Goal: Transaction & Acquisition: Purchase product/service

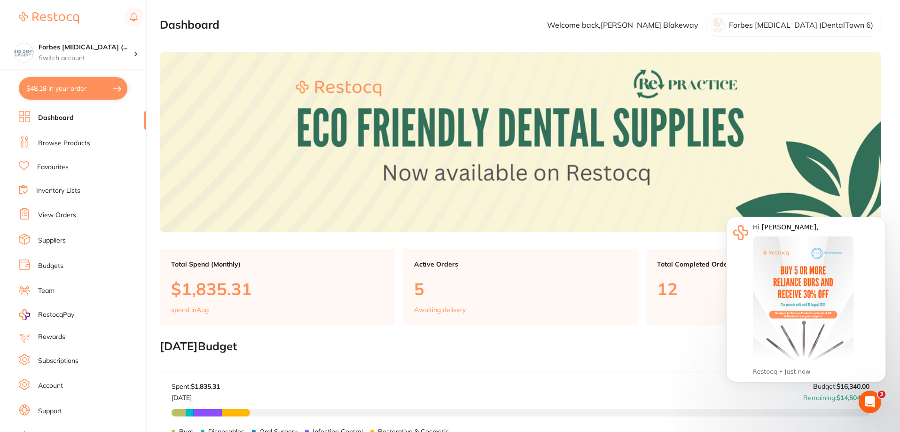
click at [91, 95] on button "$48.18 in your order" at bounding box center [73, 88] width 109 height 23
checkbox input "true"
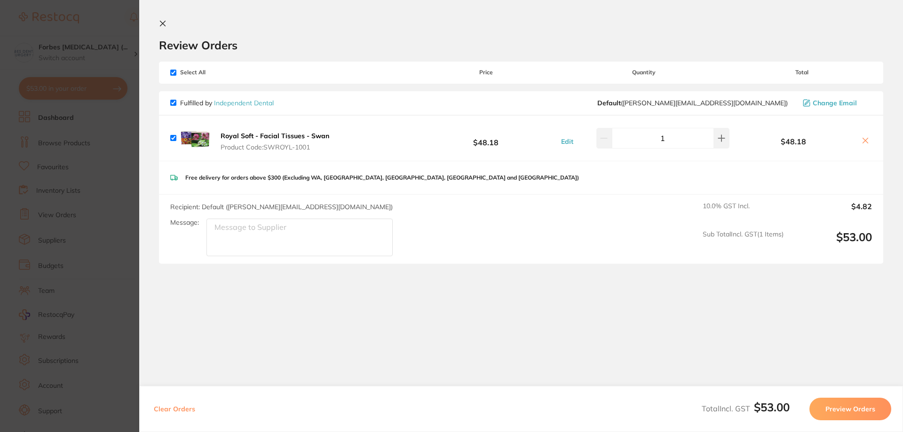
click at [128, 305] on section "Update RRP Set your pre negotiated price for this item. Item Agreed RRP (excl. …" at bounding box center [451, 216] width 903 height 432
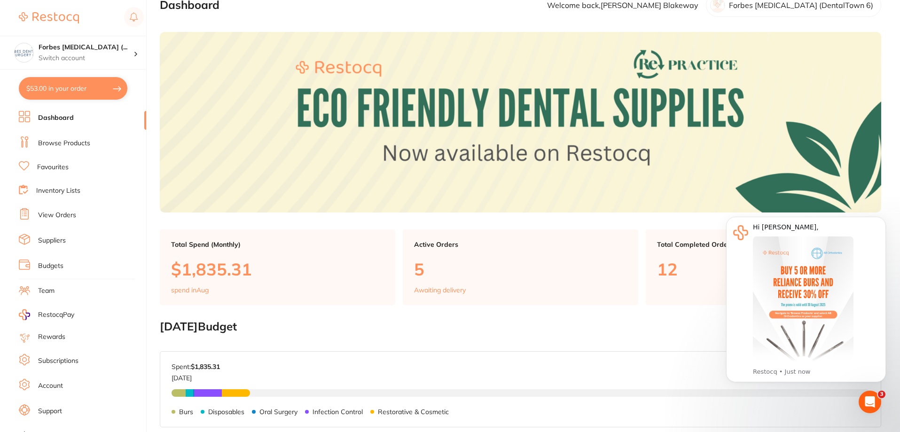
click at [71, 141] on link "Browse Products" at bounding box center [64, 143] width 52 height 9
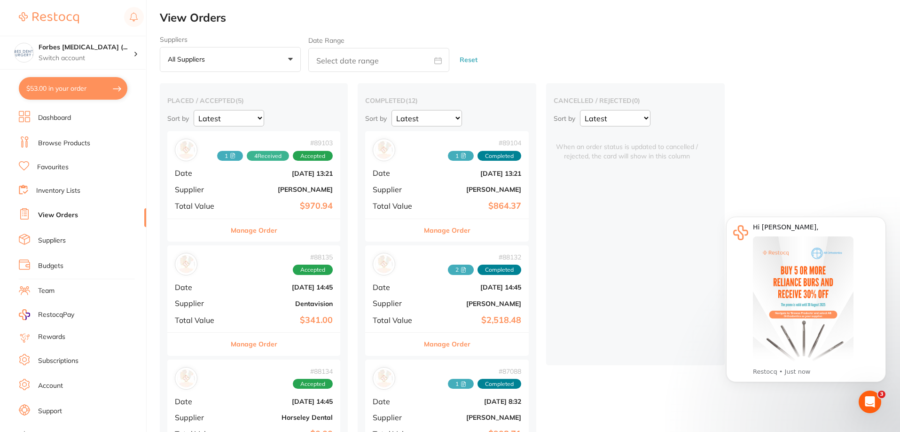
click at [67, 189] on link "Inventory Lists" at bounding box center [58, 190] width 44 height 9
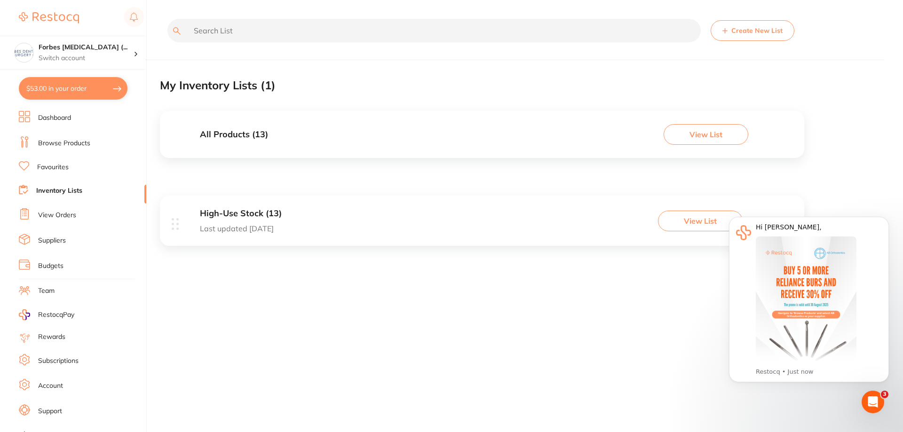
click at [675, 220] on button "View List" at bounding box center [700, 221] width 85 height 21
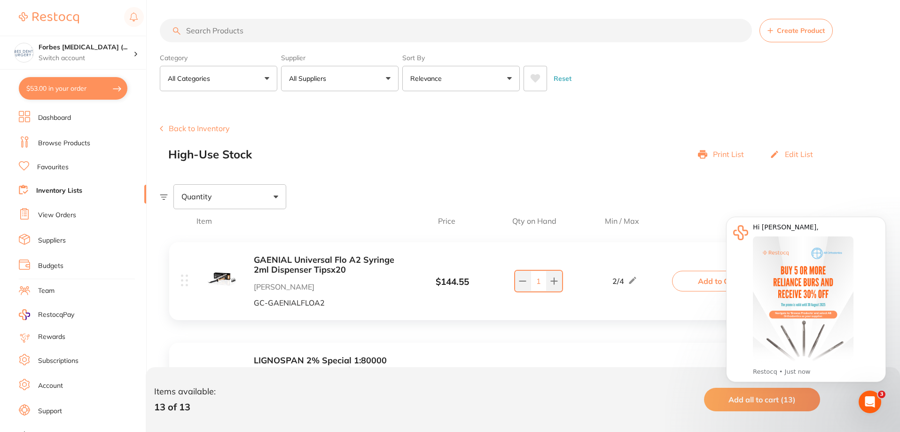
scroll to position [220, 0]
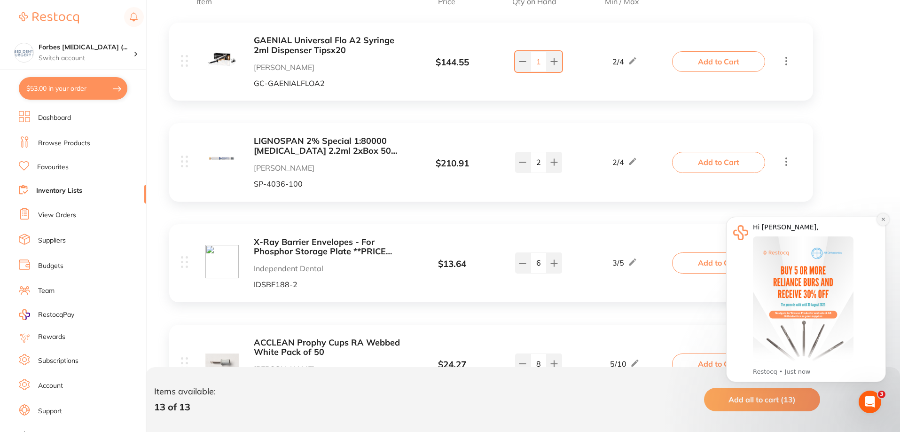
click at [884, 220] on icon "Dismiss notification" at bounding box center [882, 219] width 3 height 3
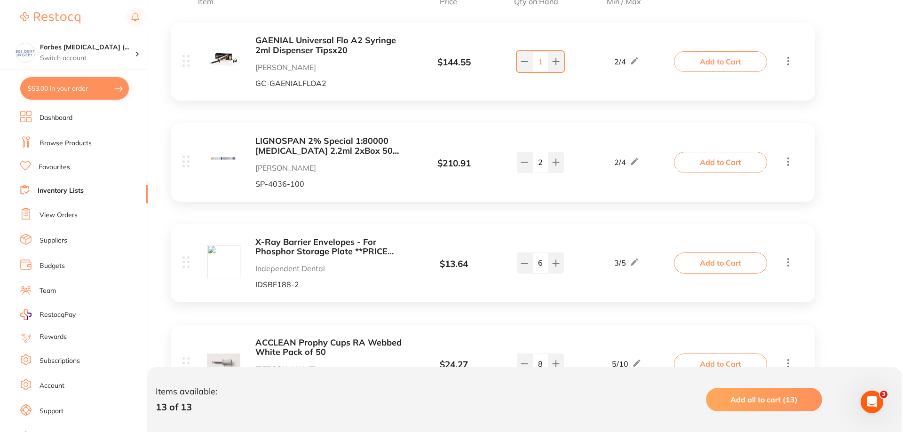
scroll to position [0, 0]
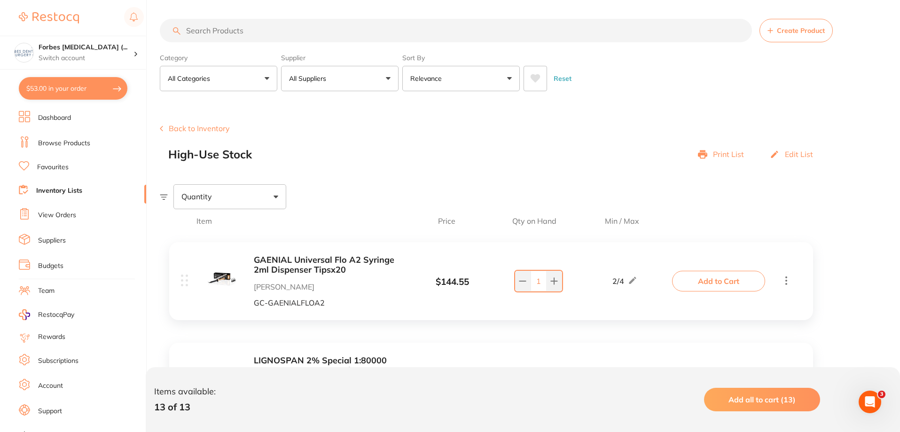
click at [705, 278] on button "Add to Cart" at bounding box center [718, 281] width 93 height 21
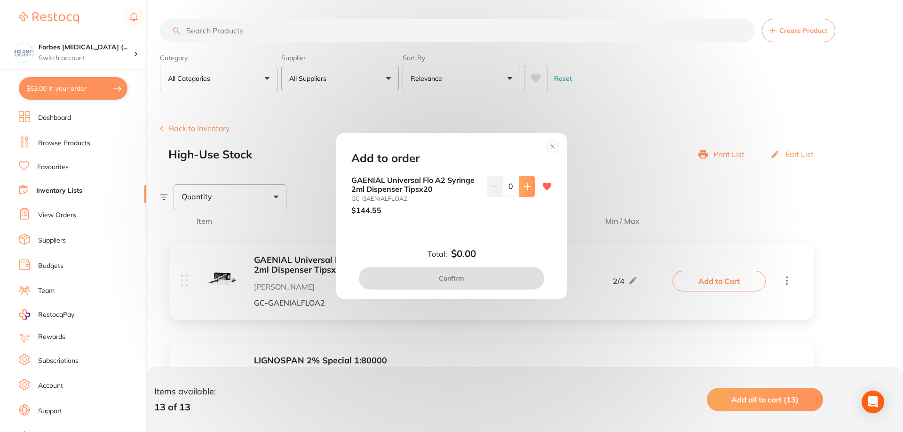
click at [525, 187] on icon at bounding box center [527, 186] width 6 height 6
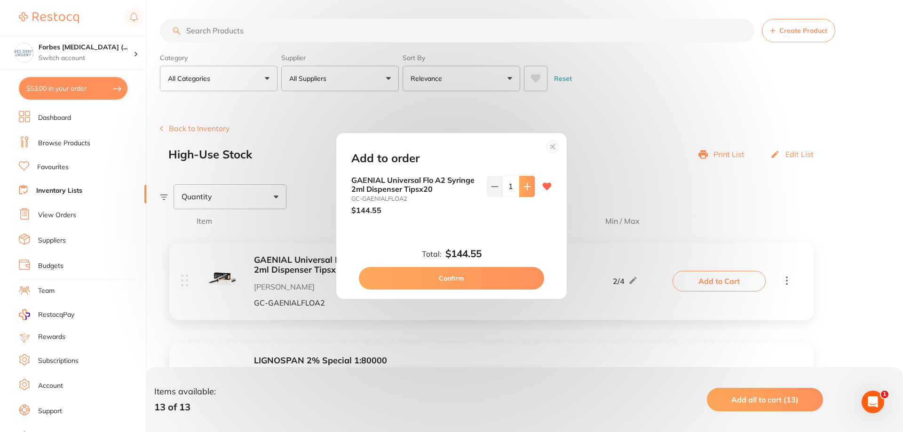
click at [525, 187] on icon at bounding box center [527, 186] width 6 height 6
type input "2"
click at [452, 280] on button "Confirm" at bounding box center [451, 278] width 185 height 23
checkbox input "false"
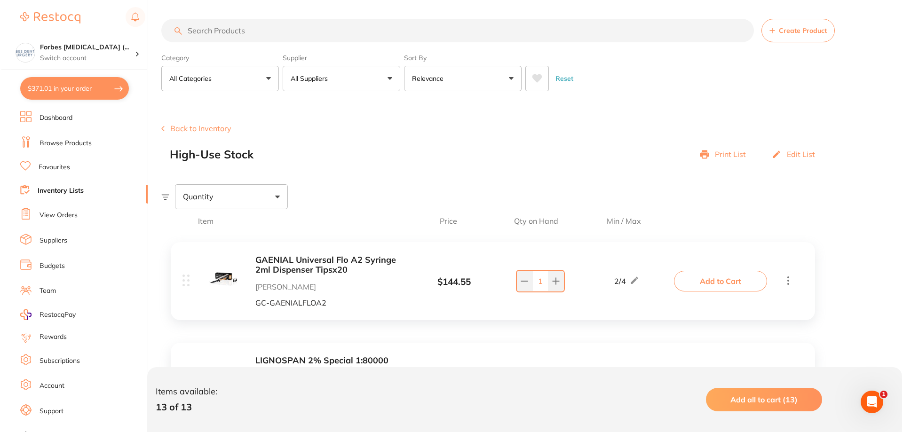
scroll to position [220, 0]
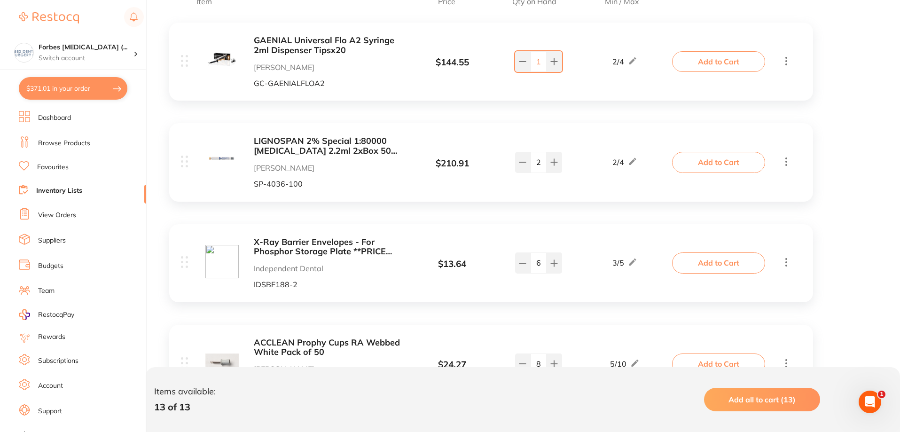
click at [692, 160] on button "Add to Cart" at bounding box center [718, 162] width 93 height 21
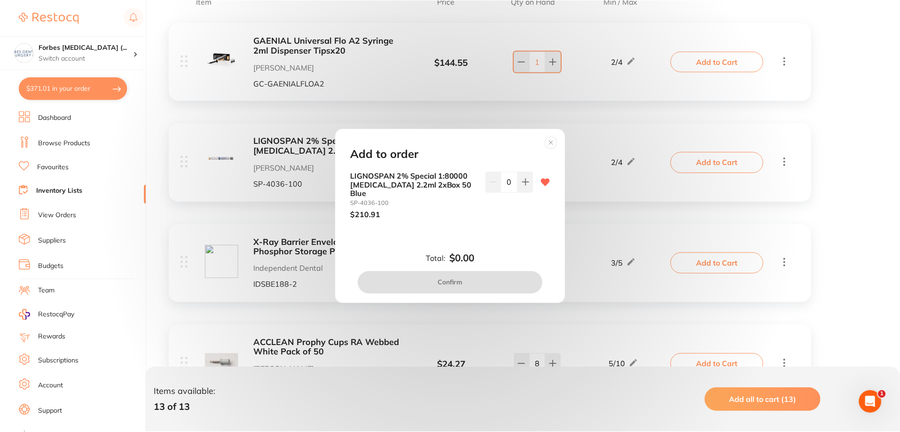
scroll to position [0, 0]
click at [523, 186] on icon at bounding box center [527, 182] width 8 height 8
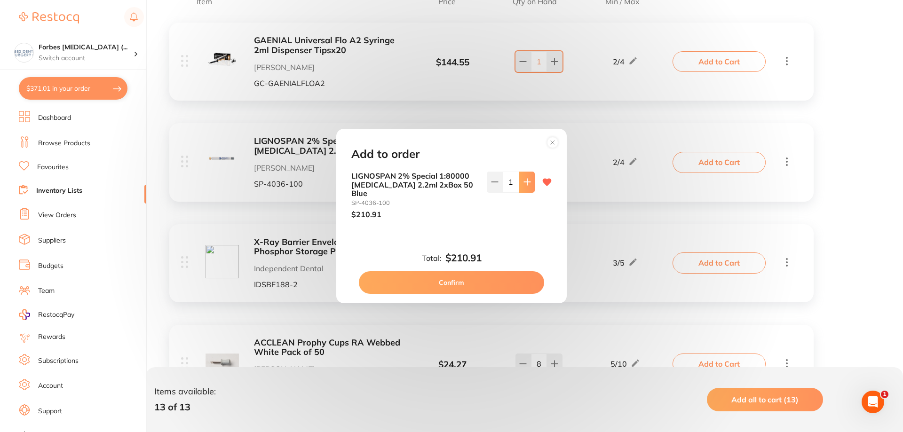
click at [523, 186] on icon at bounding box center [527, 182] width 8 height 8
click at [499, 190] on button at bounding box center [495, 182] width 16 height 21
type input "1"
click at [473, 272] on button "Confirm" at bounding box center [451, 282] width 185 height 23
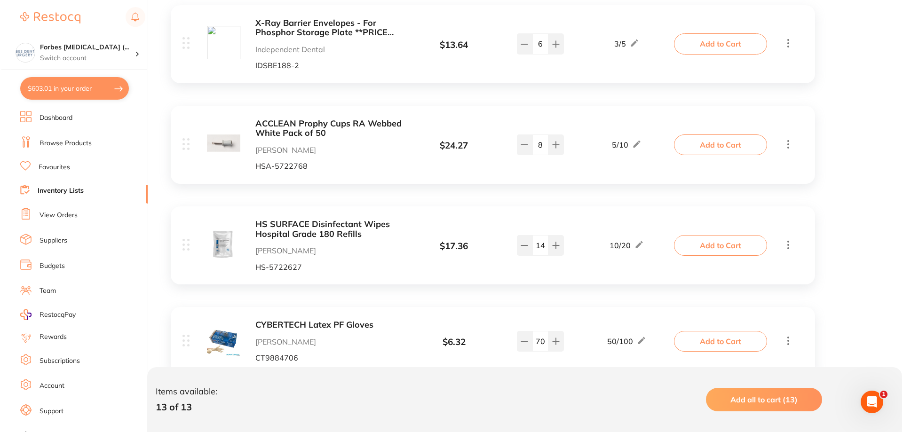
scroll to position [658, 0]
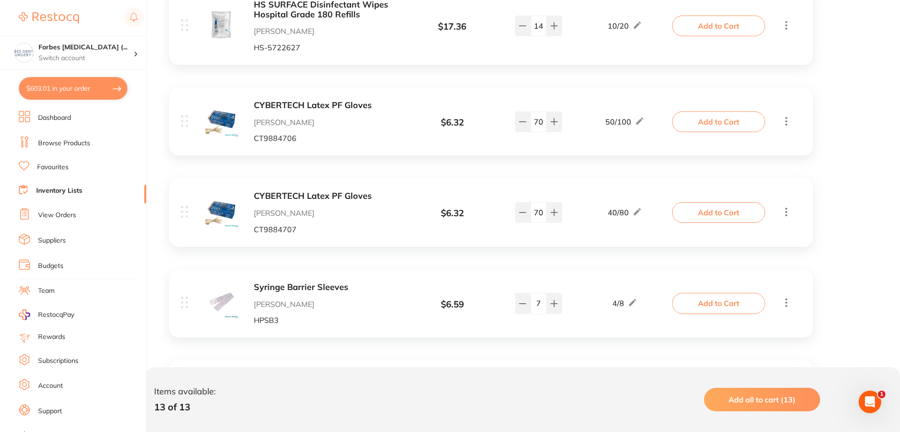
click at [720, 126] on button "Add to Cart" at bounding box center [718, 121] width 93 height 21
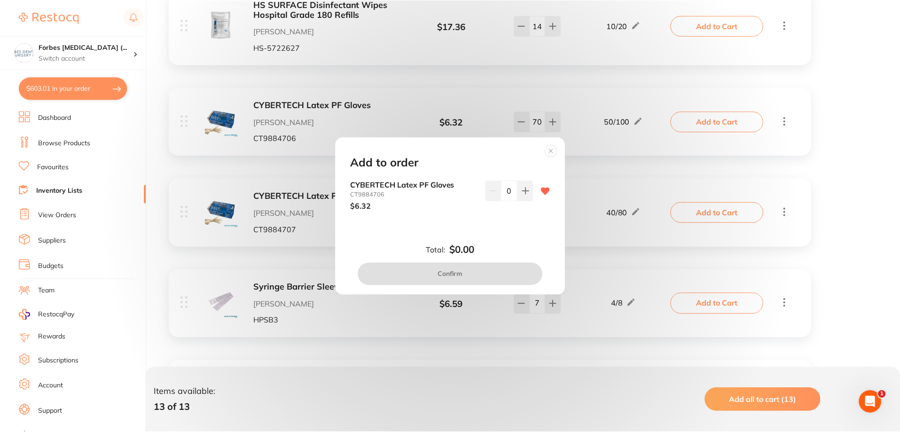
scroll to position [0, 0]
click at [557, 150] on circle at bounding box center [552, 150] width 11 height 11
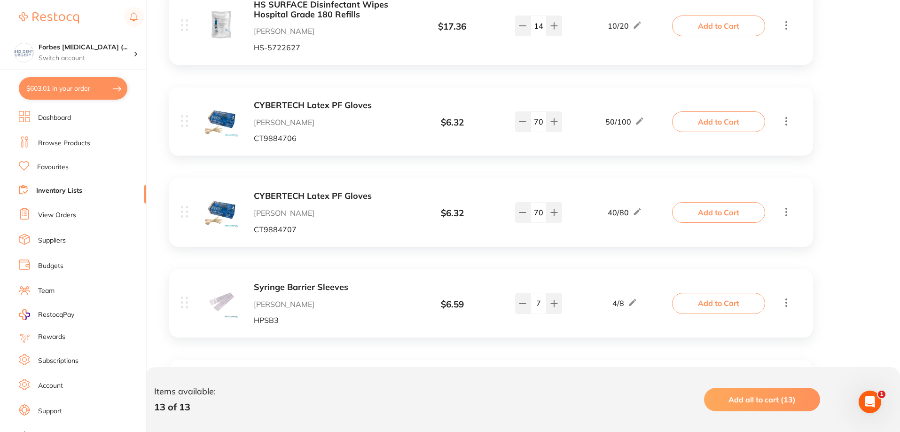
click at [308, 204] on div "CYBERTECH Latex PF Gloves [PERSON_NAME] Dental CT9884707" at bounding box center [328, 212] width 149 height 42
click at [357, 103] on b "CYBERTECH Latex PF Gloves" at bounding box center [328, 106] width 149 height 10
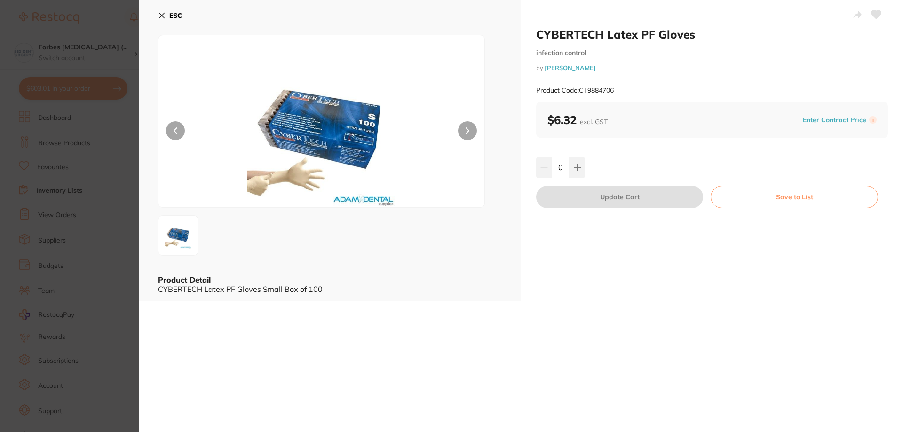
click at [159, 18] on icon at bounding box center [161, 15] width 5 height 5
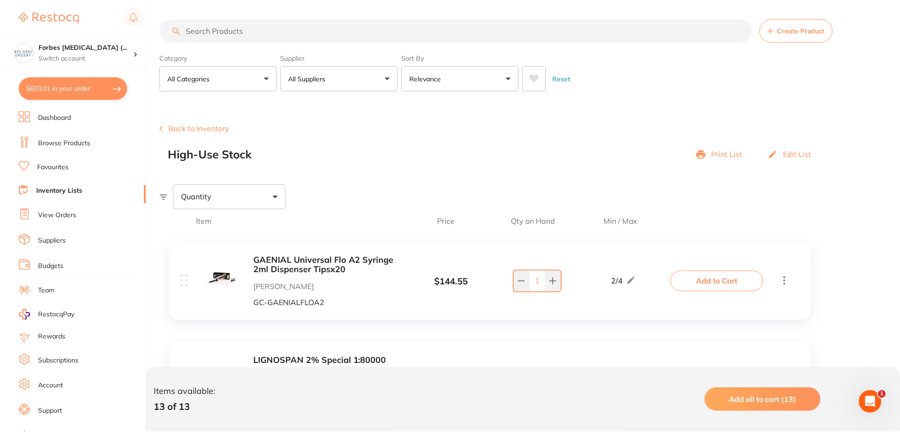
scroll to position [658, 0]
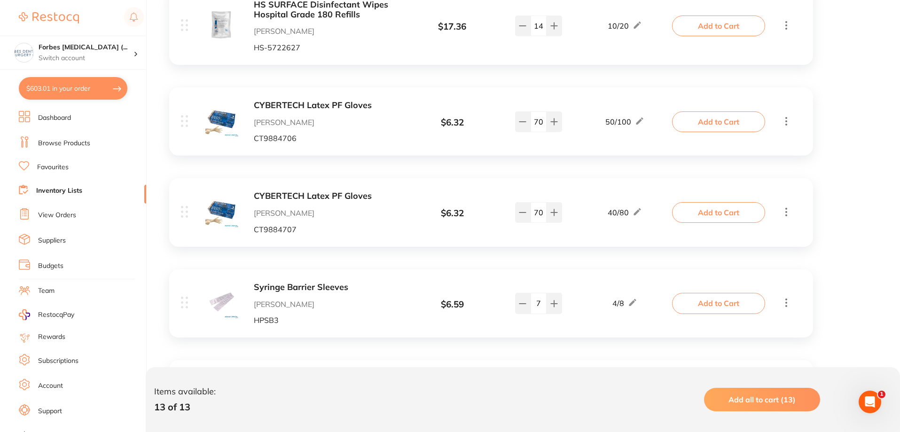
click at [283, 197] on b "CYBERTECH Latex PF Gloves" at bounding box center [328, 196] width 149 height 10
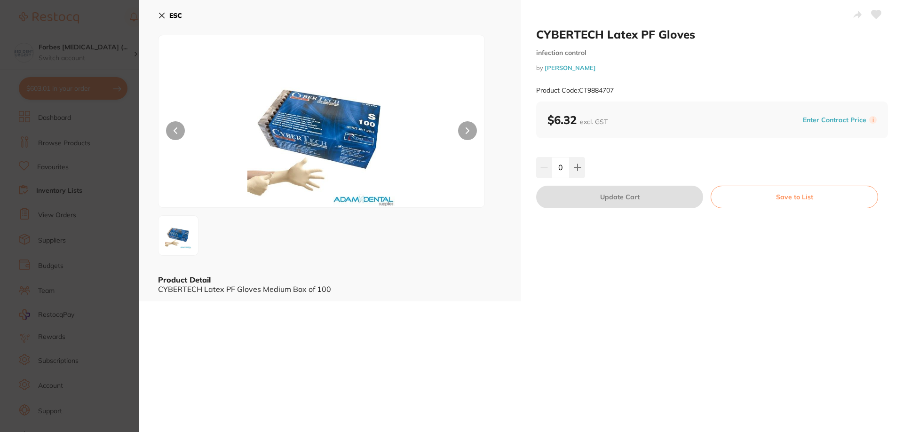
click at [163, 15] on icon at bounding box center [162, 16] width 8 height 8
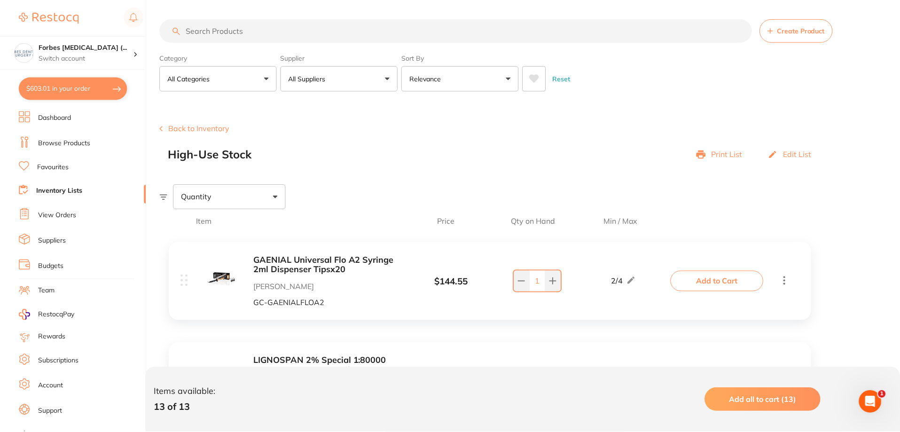
scroll to position [658, 0]
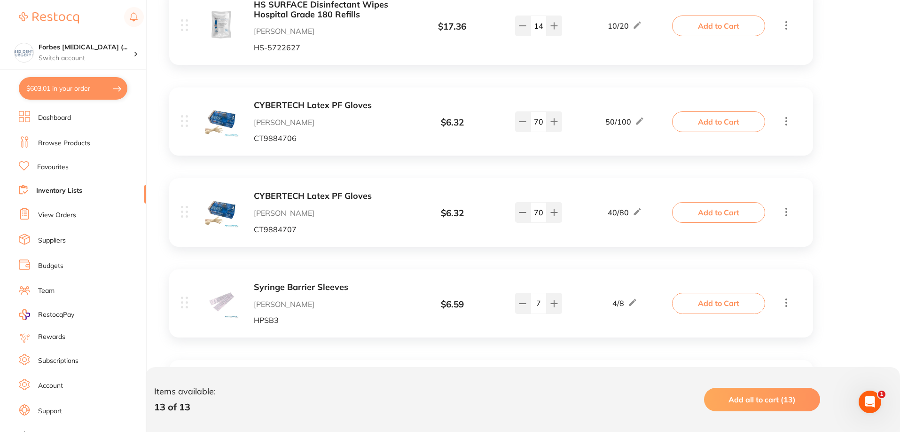
click at [344, 103] on b "CYBERTECH Latex PF Gloves" at bounding box center [328, 106] width 149 height 10
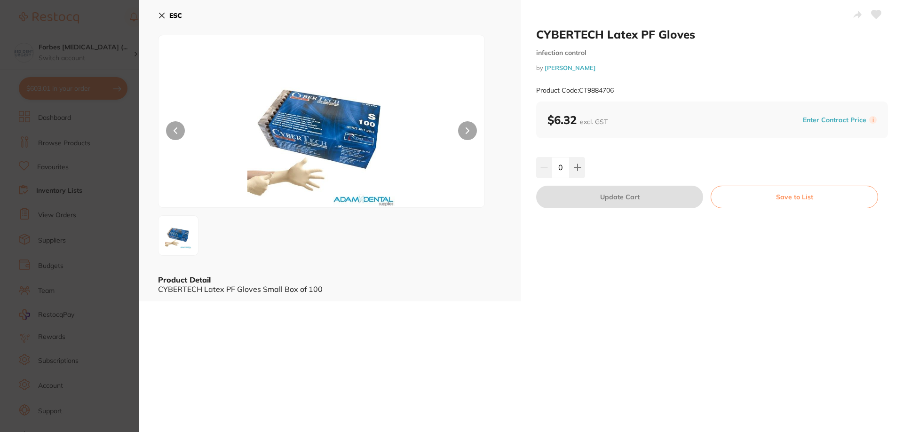
click at [159, 16] on icon at bounding box center [162, 16] width 8 height 8
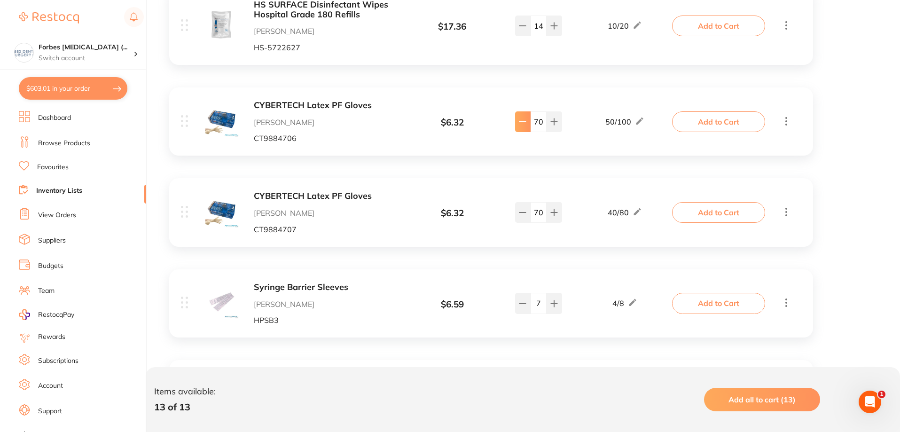
drag, startPoint x: 544, startPoint y: 123, endPoint x: 522, endPoint y: 125, distance: 21.7
click at [522, 125] on div "70" at bounding box center [538, 121] width 47 height 21
drag, startPoint x: 583, startPoint y: 149, endPoint x: 682, endPoint y: 120, distance: 103.4
click at [583, 149] on div "CYBERTECH Latex PF Gloves [PERSON_NAME] Dental CT9884706 $ 6.32 50 / 100 70 50 …" at bounding box center [491, 121] width 644 height 68
click at [730, 126] on button "Add to Cart" at bounding box center [718, 121] width 93 height 21
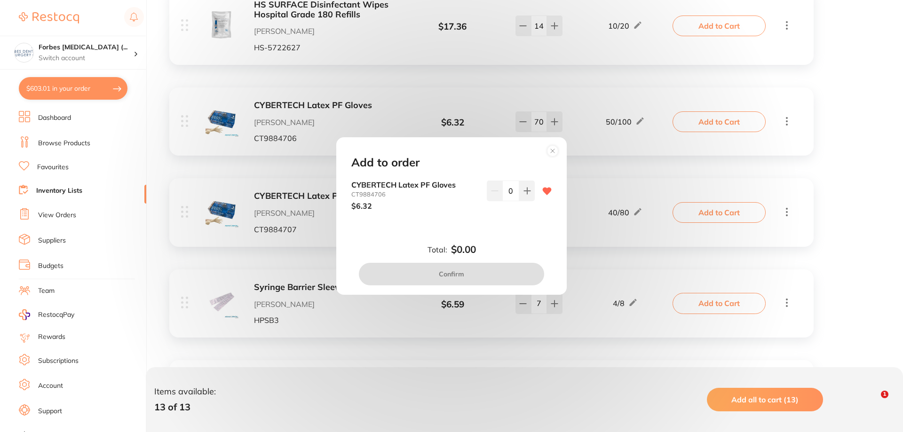
click at [498, 189] on div "0" at bounding box center [511, 191] width 48 height 21
type input "30"
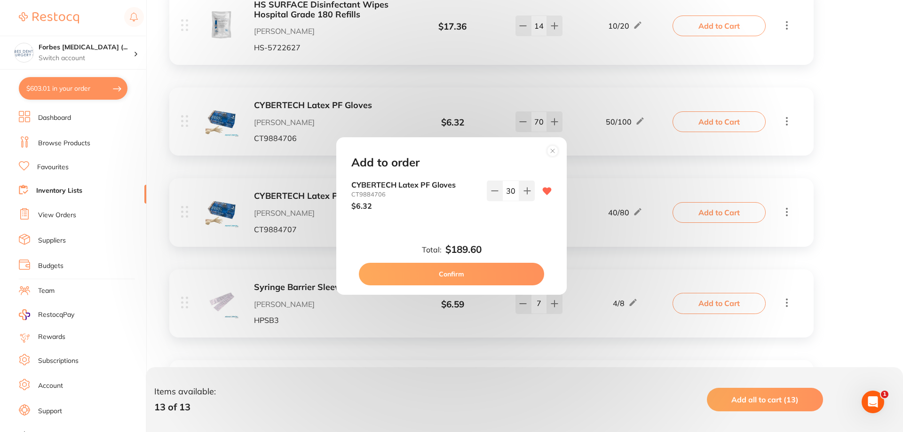
drag, startPoint x: 500, startPoint y: 189, endPoint x: 527, endPoint y: 266, distance: 81.2
click at [527, 266] on button "Confirm" at bounding box center [451, 274] width 185 height 23
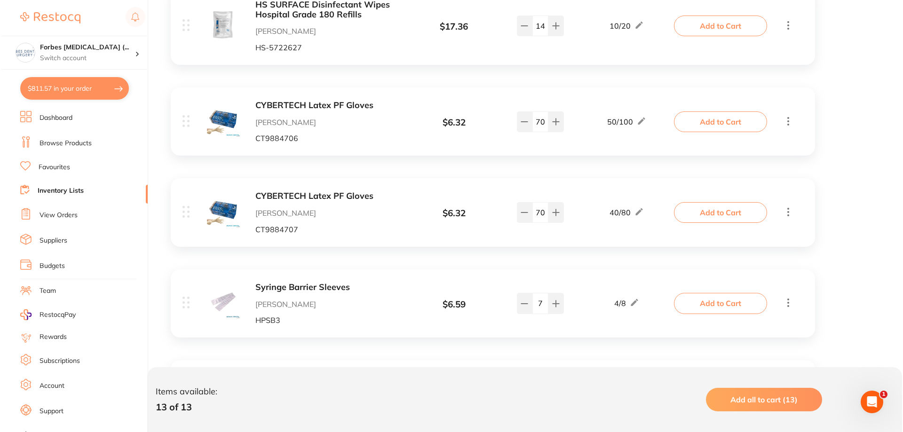
scroll to position [878, 0]
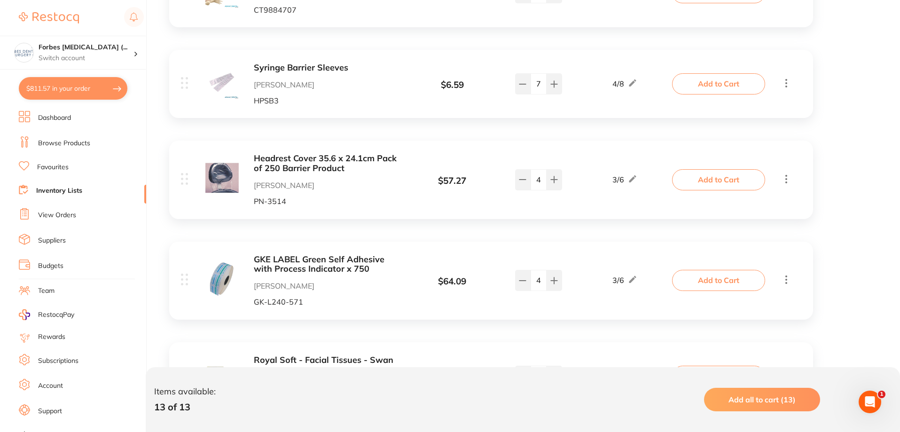
click at [688, 283] on button "Add to Cart" at bounding box center [718, 280] width 93 height 21
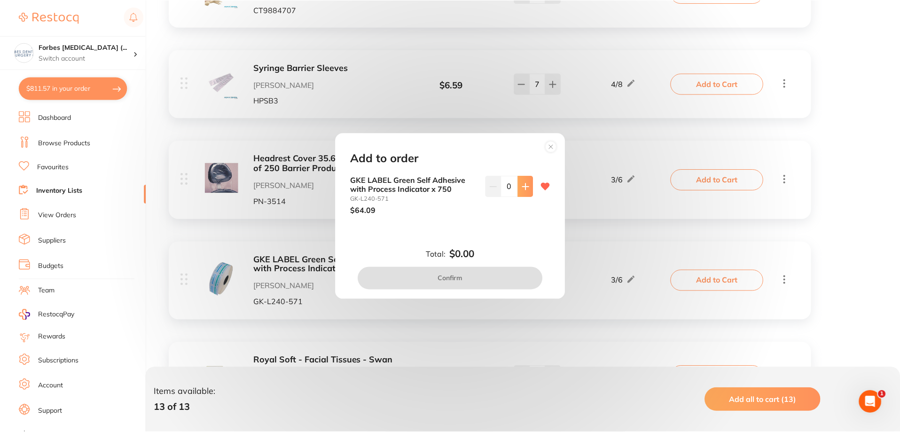
scroll to position [0, 0]
click at [531, 189] on button at bounding box center [527, 186] width 16 height 21
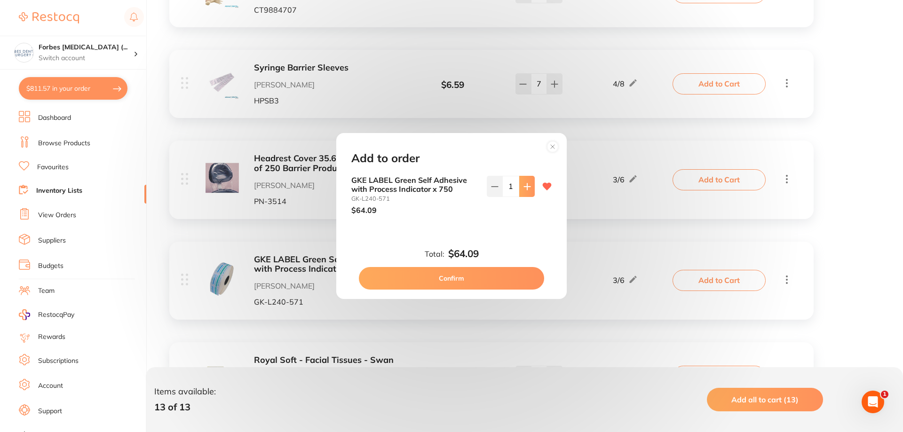
click at [531, 189] on button at bounding box center [527, 186] width 16 height 21
type input "2"
click at [477, 277] on button "Confirm" at bounding box center [451, 278] width 185 height 23
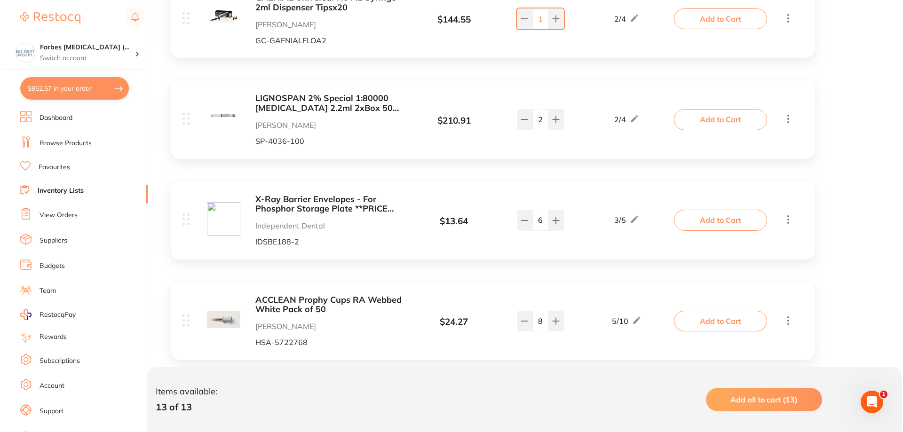
scroll to position [482, 0]
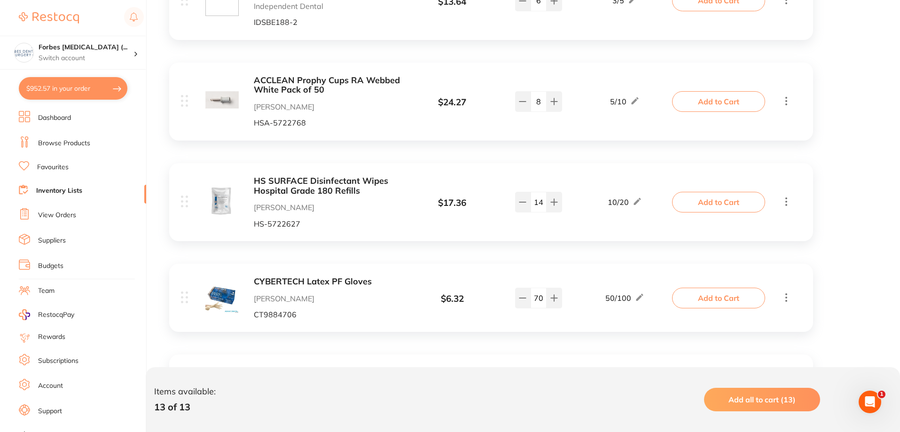
click at [693, 201] on button "Add to Cart" at bounding box center [718, 202] width 93 height 21
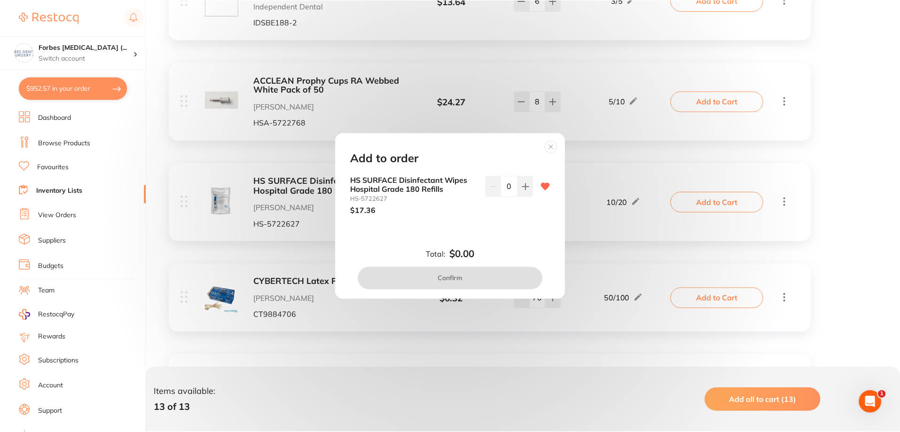
scroll to position [0, 0]
click at [499, 189] on div "0" at bounding box center [511, 186] width 48 height 21
type input "10"
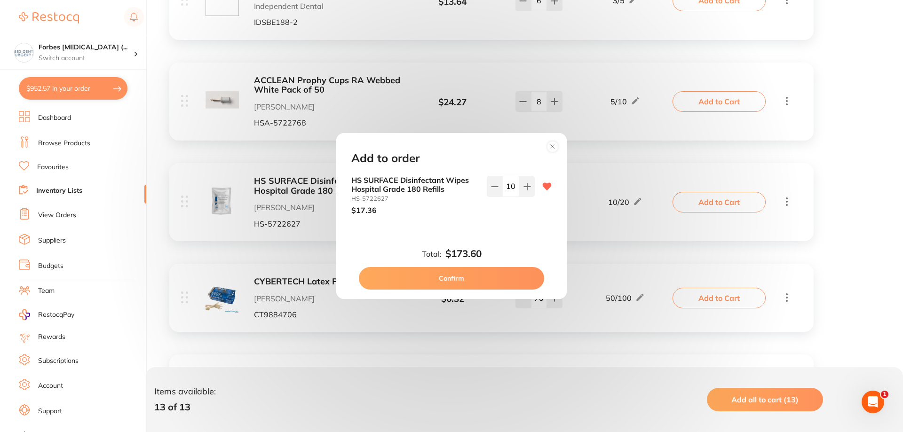
click at [525, 253] on div "Total: $173.60 Confirm" at bounding box center [451, 268] width 223 height 41
click at [515, 275] on button "Confirm" at bounding box center [451, 278] width 185 height 23
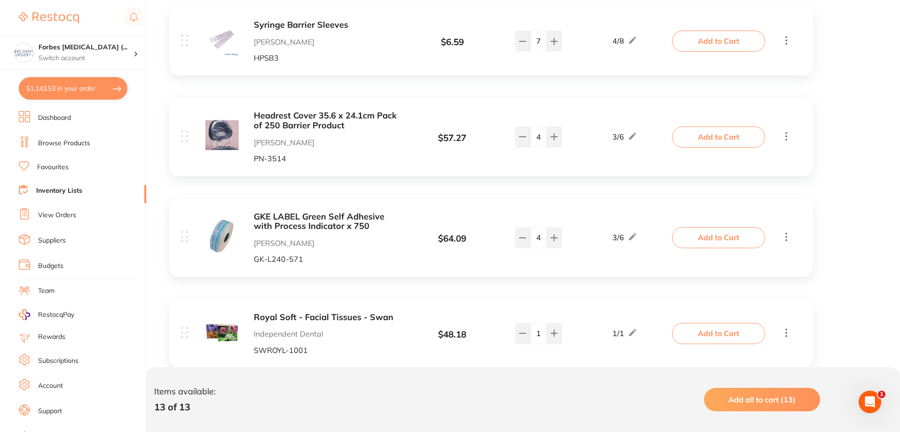
scroll to position [701, 0]
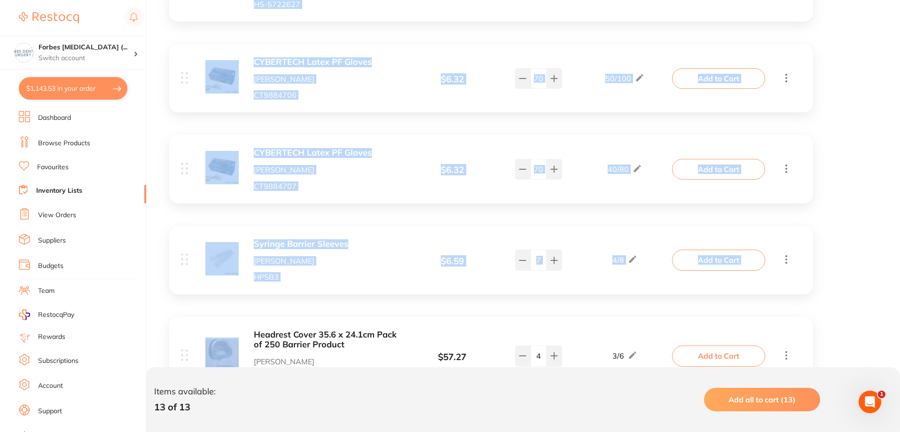
drag, startPoint x: 898, startPoint y: 294, endPoint x: 901, endPoint y: 283, distance: 11.2
click at [896, 283] on div "Item Price Qty on Hand Min / Max GAENIAL Universal Flo A2 Syringe 2ml Dispenser…" at bounding box center [530, 180] width 740 height 1344
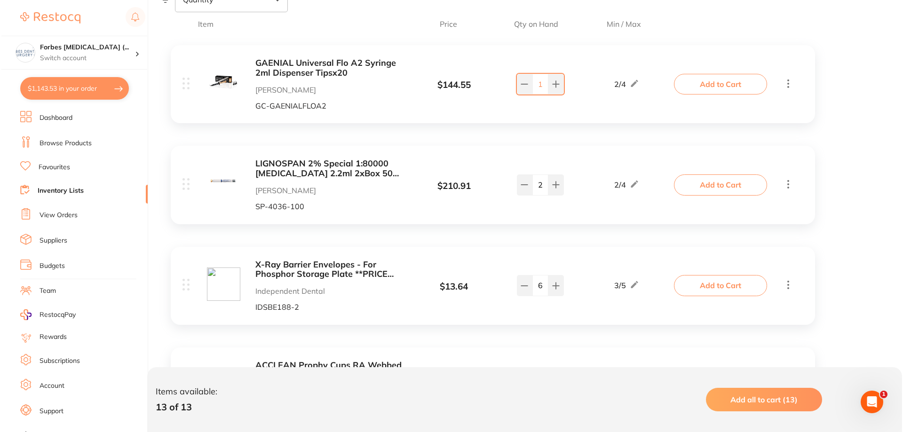
scroll to position [0, 0]
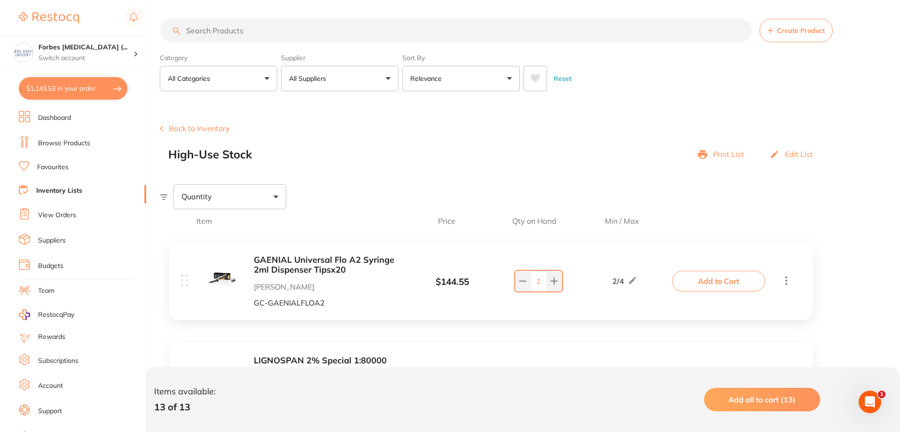
click at [95, 88] on button "$1,143.53 in your order" at bounding box center [73, 88] width 109 height 23
checkbox input "true"
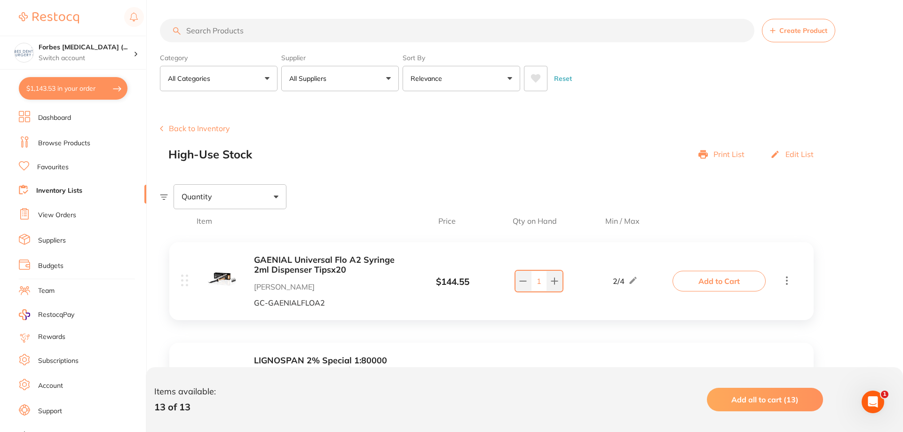
checkbox input "true"
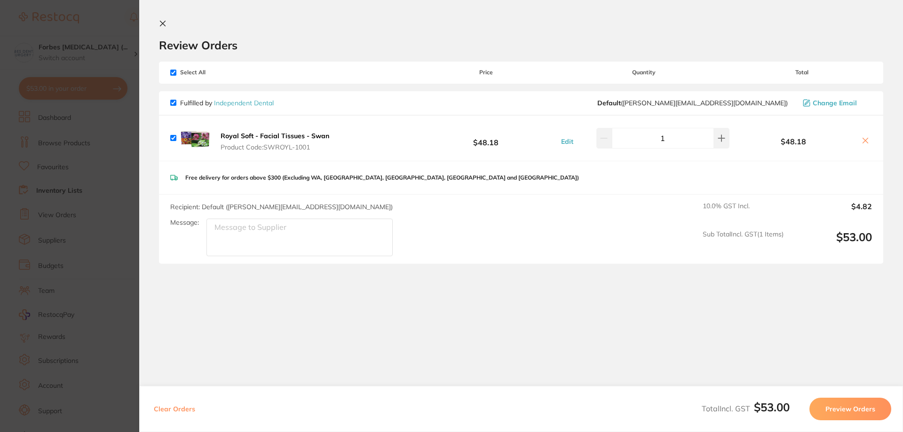
click at [163, 24] on icon at bounding box center [163, 24] width 8 height 8
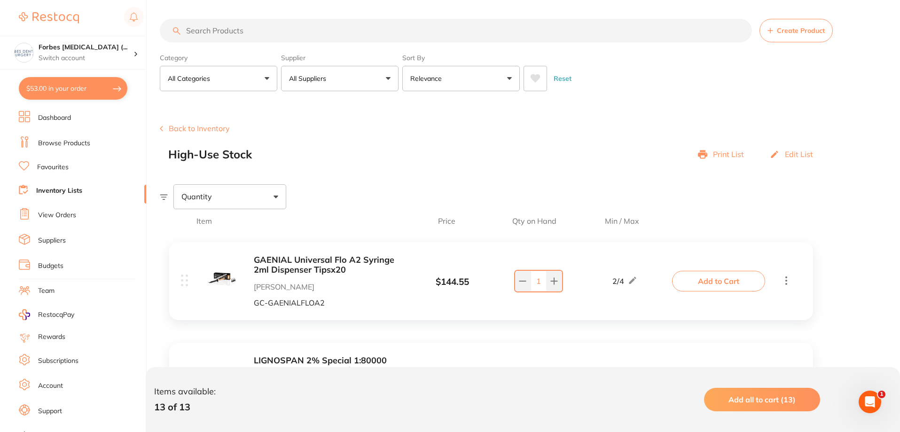
click at [71, 21] on img at bounding box center [49, 17] width 60 height 11
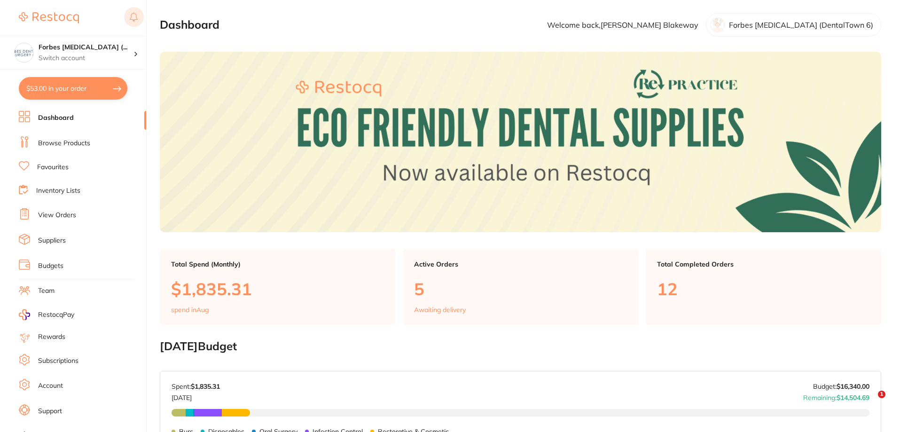
click at [132, 15] on rect at bounding box center [134, 17] width 20 height 20
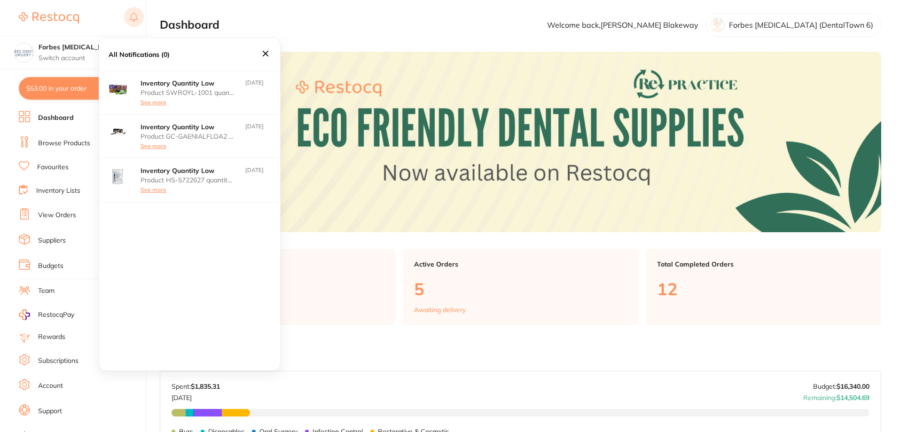
click at [132, 15] on rect at bounding box center [134, 17] width 20 height 20
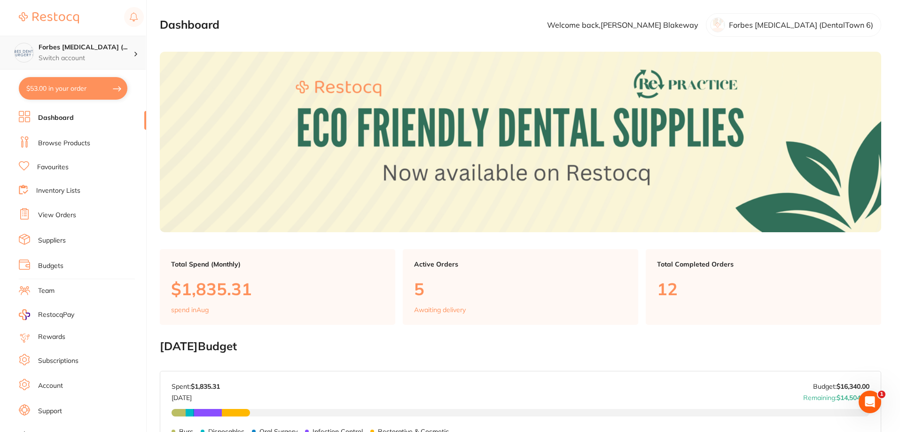
click at [106, 44] on h4 "Forbes [MEDICAL_DATA] (..." at bounding box center [86, 47] width 95 height 9
click at [72, 51] on h4 "Forbes [MEDICAL_DATA] (..." at bounding box center [86, 47] width 95 height 9
click at [119, 47] on h4 "Forbes [MEDICAL_DATA] (..." at bounding box center [86, 47] width 95 height 9
click at [60, 83] on h4 "Forbes [MEDICAL_DATA] (DentalTown 6)" at bounding box center [80, 81] width 90 height 18
click at [48, 385] on link "Account" at bounding box center [50, 385] width 25 height 9
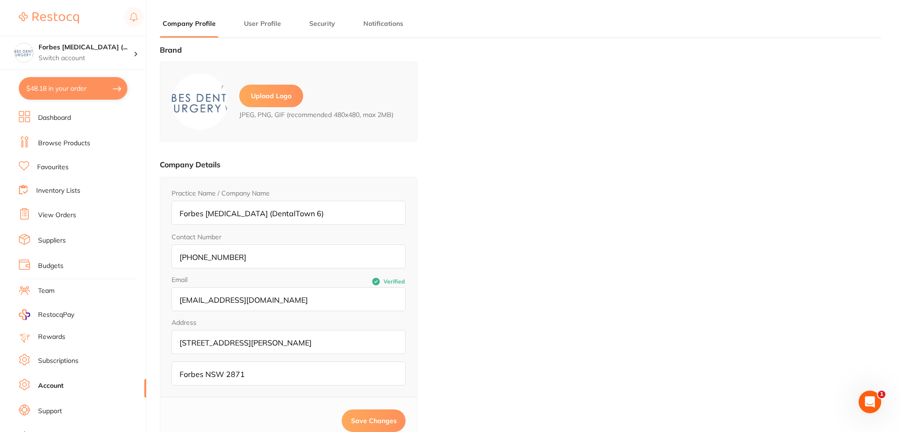
type input "[PERSON_NAME]"
type input "Blakeway"
type input "[PHONE_NUMBER]"
type input "[EMAIL_ADDRESS][DOMAIN_NAME]"
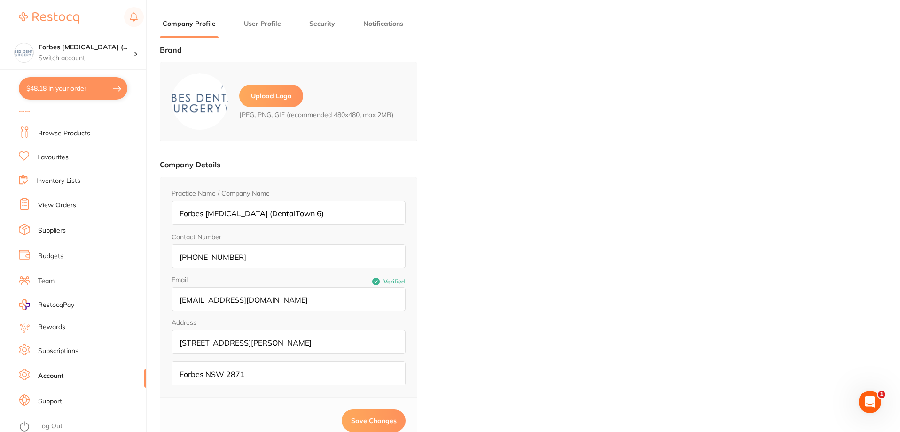
scroll to position [12, 0]
click at [59, 424] on link "Log Out" at bounding box center [50, 423] width 24 height 9
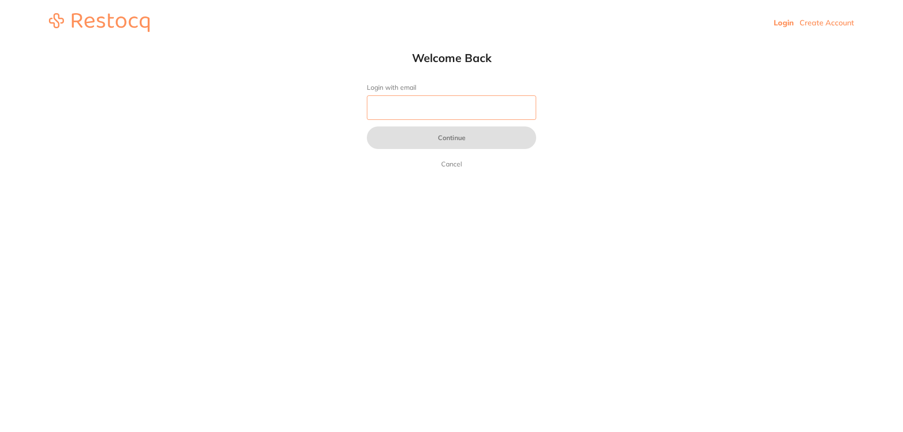
click at [404, 112] on input "Login with email" at bounding box center [451, 107] width 169 height 24
type input "[EMAIL_ADDRESS][DOMAIN_NAME]"
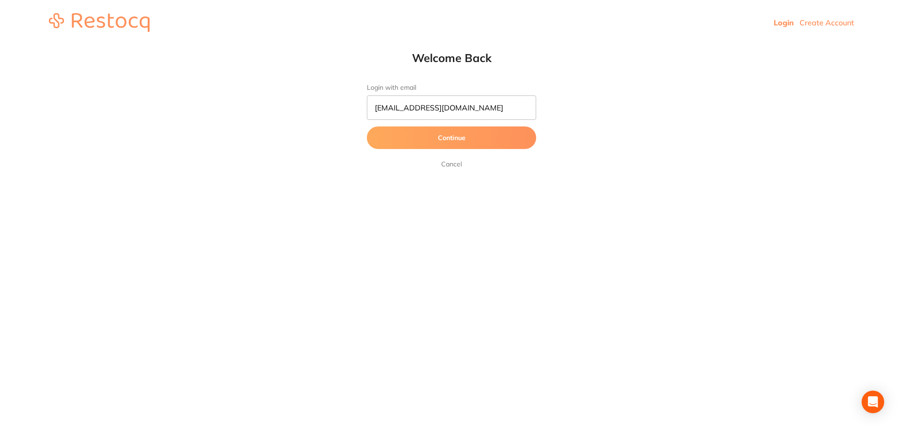
click at [449, 147] on button "Continue" at bounding box center [451, 137] width 169 height 23
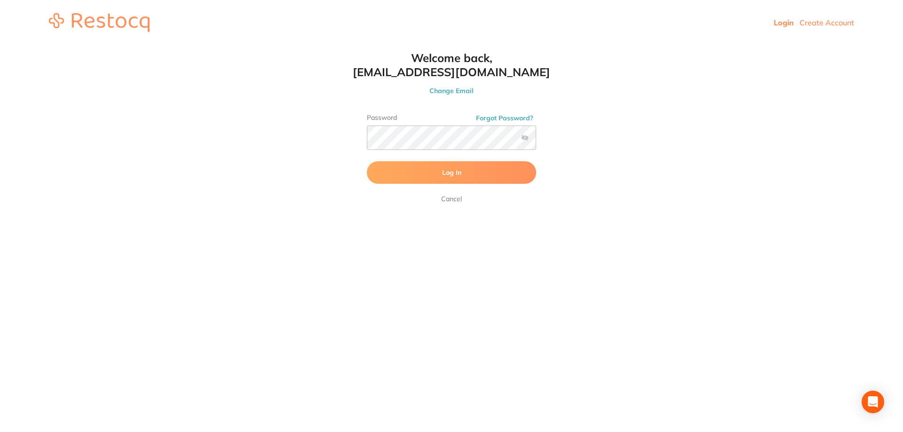
click at [453, 163] on button "Log In" at bounding box center [451, 172] width 169 height 23
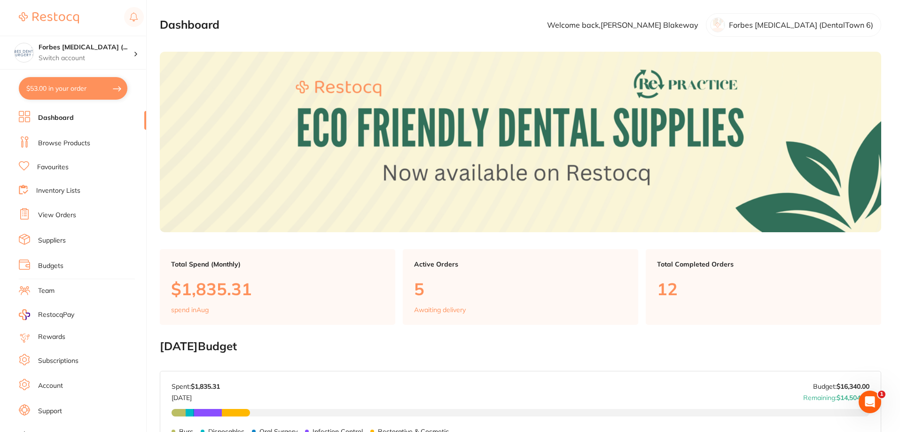
click at [73, 81] on button "$53.00 in your order" at bounding box center [73, 88] width 109 height 23
checkbox input "true"
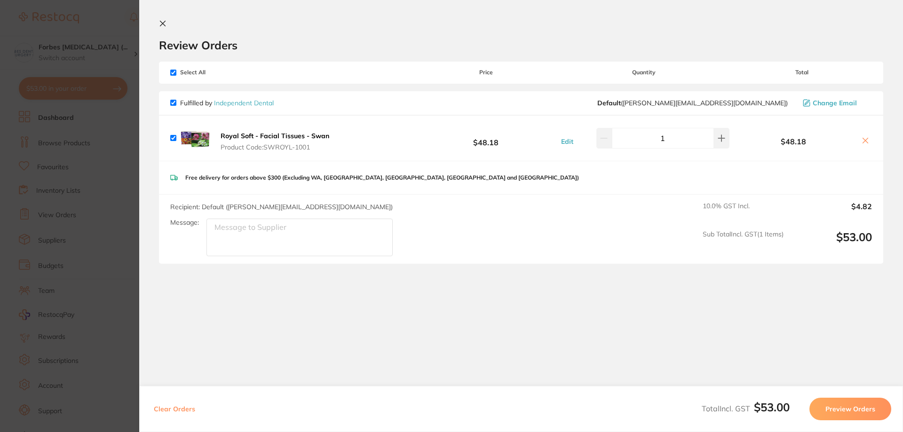
click at [113, 258] on section "Update RRP Set your pre negotiated price for this item. Item Agreed RRP (excl. …" at bounding box center [451, 216] width 903 height 432
